Goal: Navigation & Orientation: Understand site structure

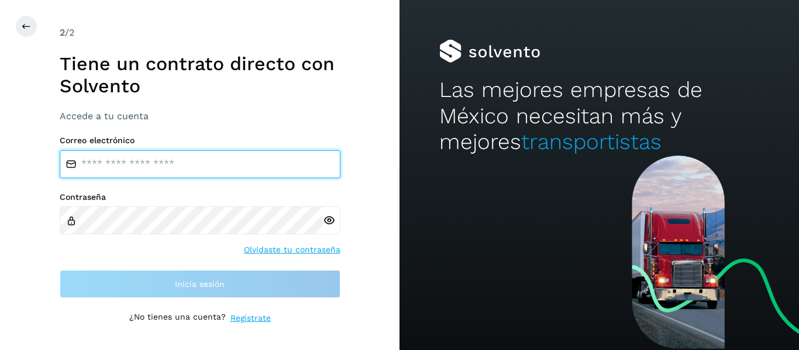
click at [108, 155] on input "email" at bounding box center [200, 164] width 281 height 28
type input "**********"
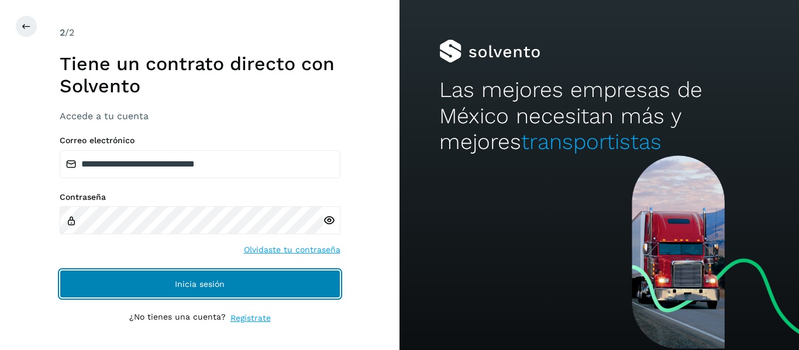
click at [176, 285] on span "Inicia sesión" at bounding box center [200, 284] width 50 height 8
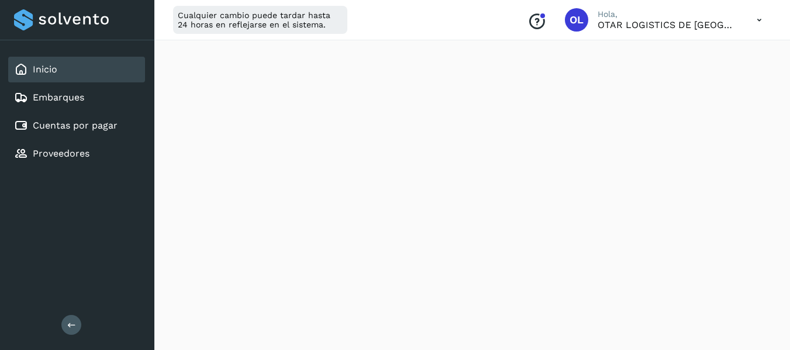
scroll to position [80, 0]
click at [81, 120] on link "Cuentas por pagar" at bounding box center [75, 125] width 85 height 11
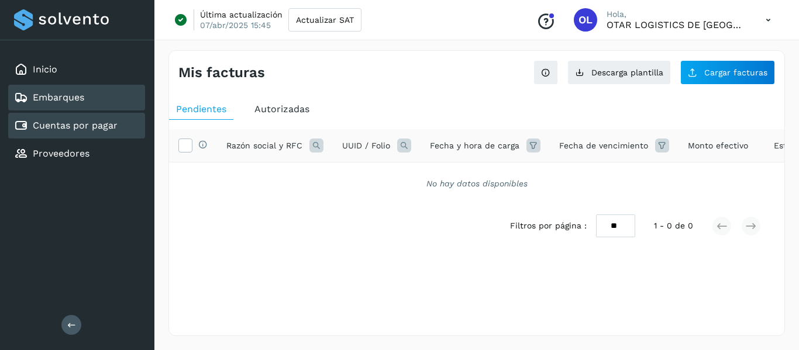
click at [33, 91] on div "Embarques" at bounding box center [49, 98] width 70 height 14
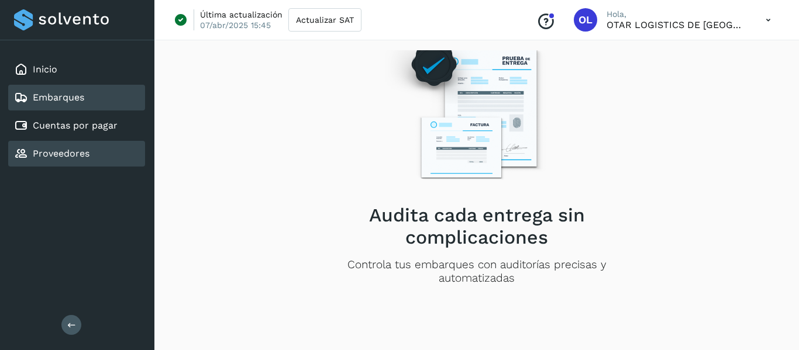
click at [66, 153] on link "Proveedores" at bounding box center [61, 153] width 57 height 11
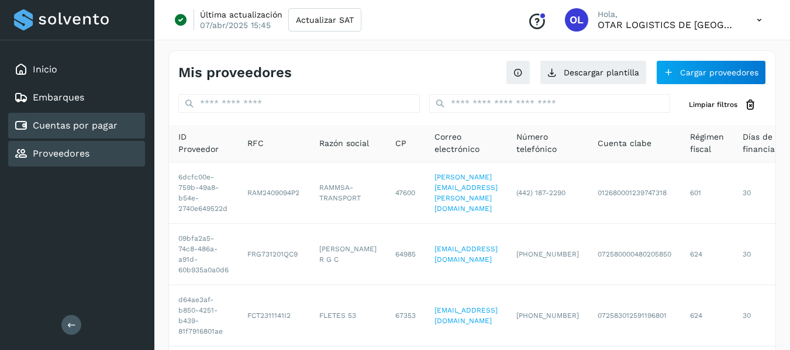
click at [82, 130] on link "Cuentas por pagar" at bounding box center [75, 125] width 85 height 11
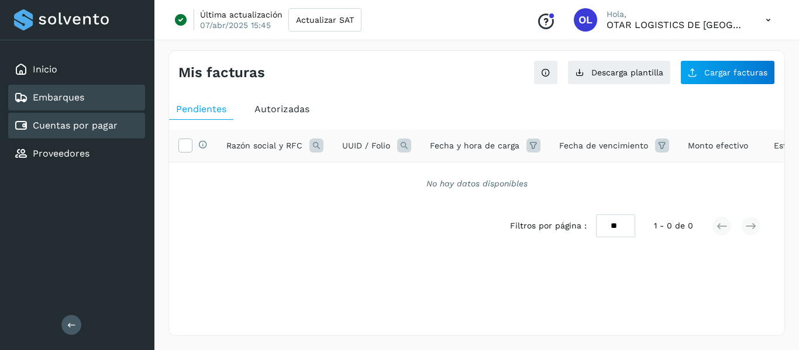
click at [74, 101] on link "Embarques" at bounding box center [58, 97] width 51 height 11
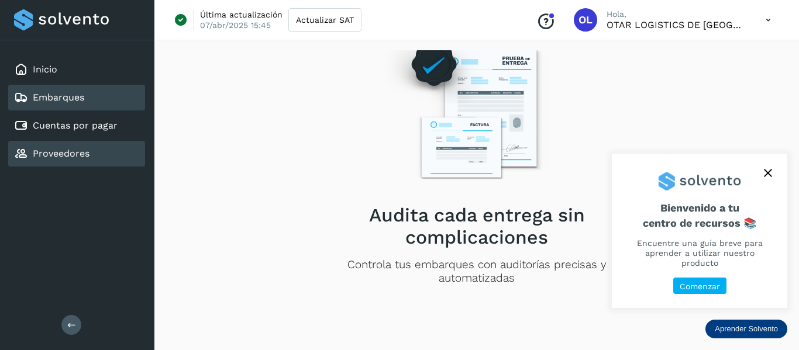
click at [79, 153] on link "Proveedores" at bounding box center [61, 153] width 57 height 11
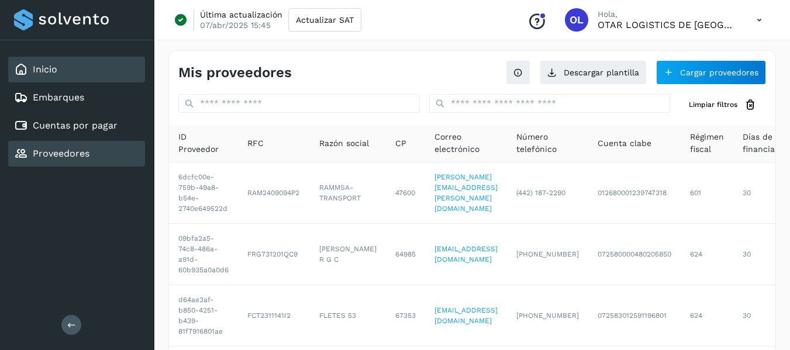
click at [56, 72] on link "Inicio" at bounding box center [45, 69] width 25 height 11
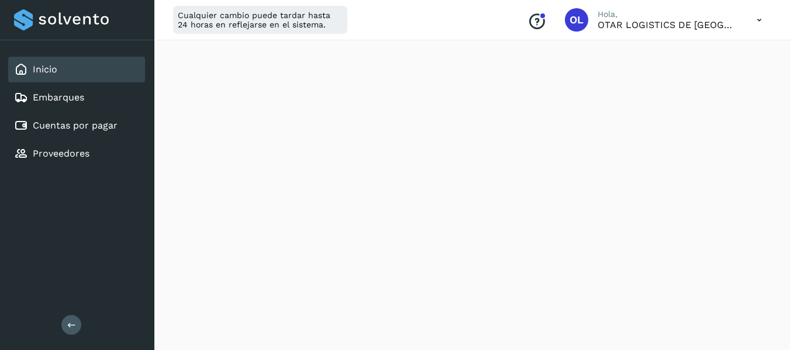
scroll to position [204, 0]
